Goal: Task Accomplishment & Management: Manage account settings

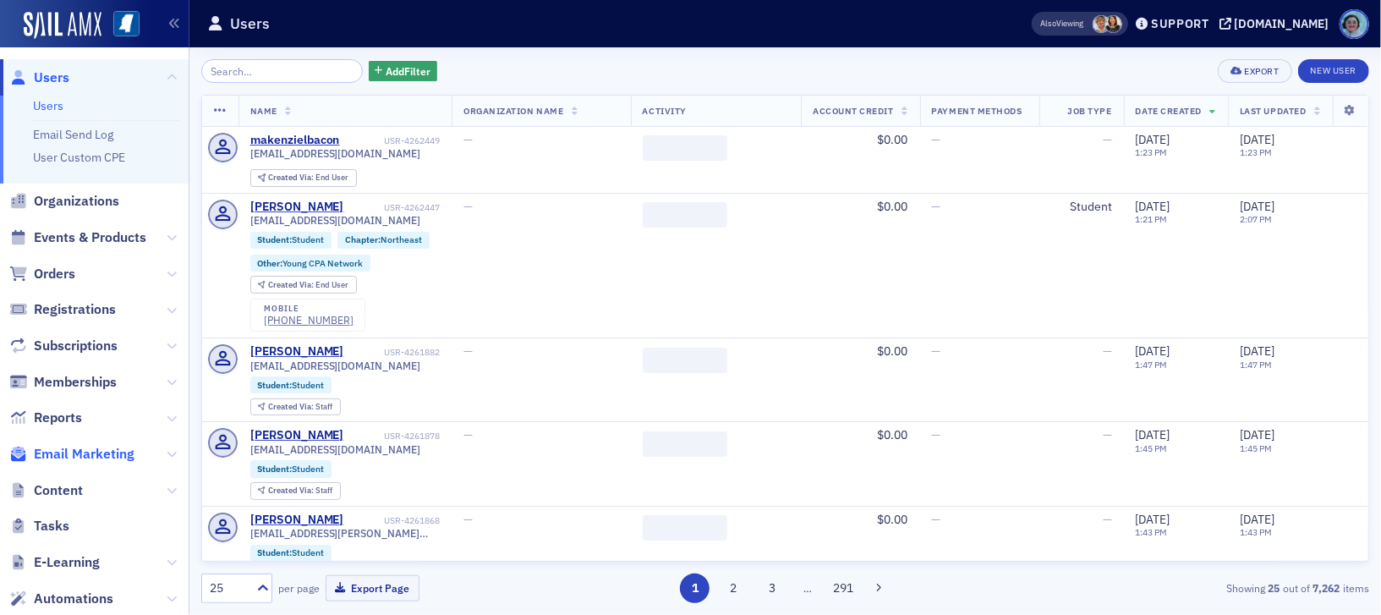
drag, startPoint x: 0, startPoint y: 0, endPoint x: 107, endPoint y: 443, distance: 455.8
click at [107, 445] on span "Email Marketing" at bounding box center [84, 454] width 101 height 19
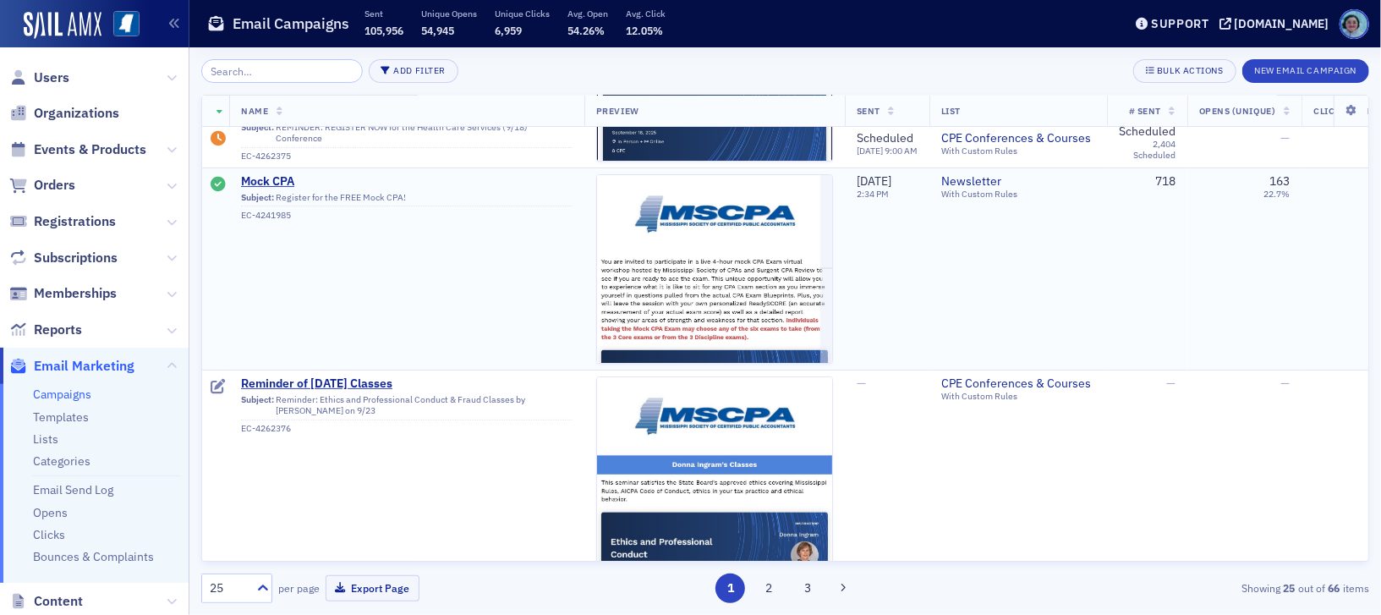
scroll to position [169, 0]
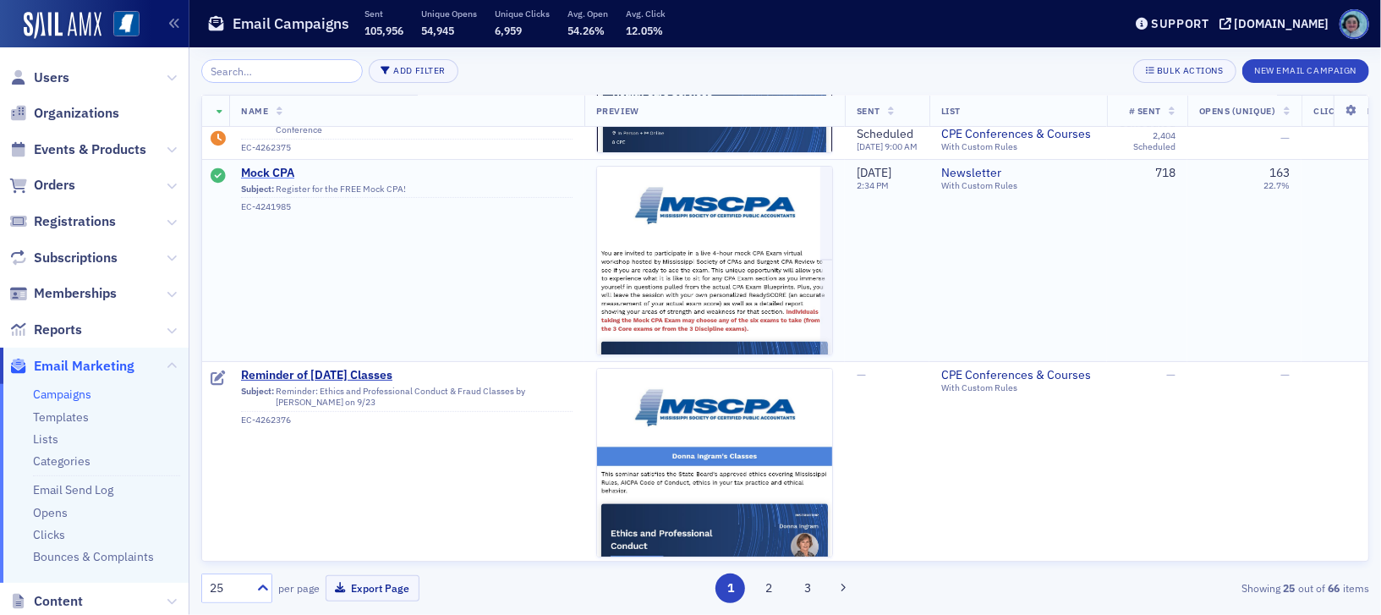
click at [266, 166] on span "Mock CPA" at bounding box center [407, 173] width 332 height 15
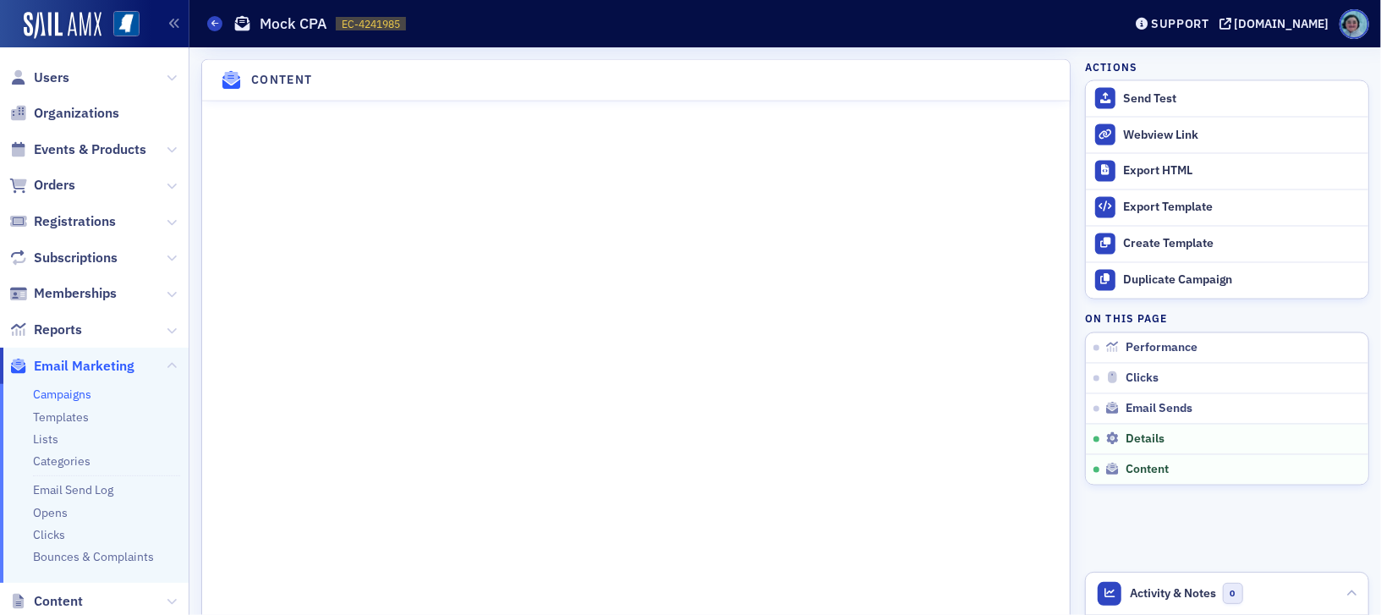
scroll to position [1769, 0]
